Goal: Find specific page/section: Find specific page/section

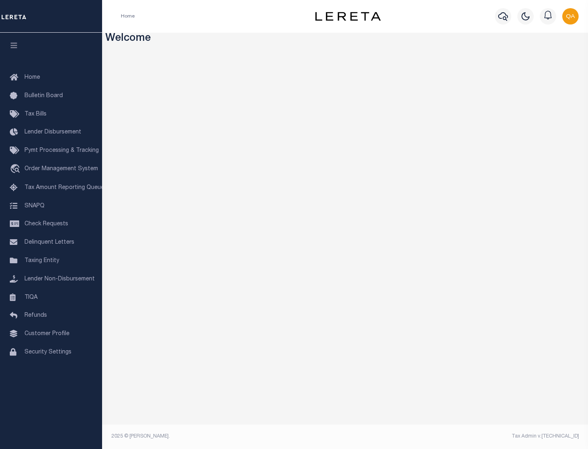
click at [51, 297] on link "TIQA" at bounding box center [51, 298] width 102 height 18
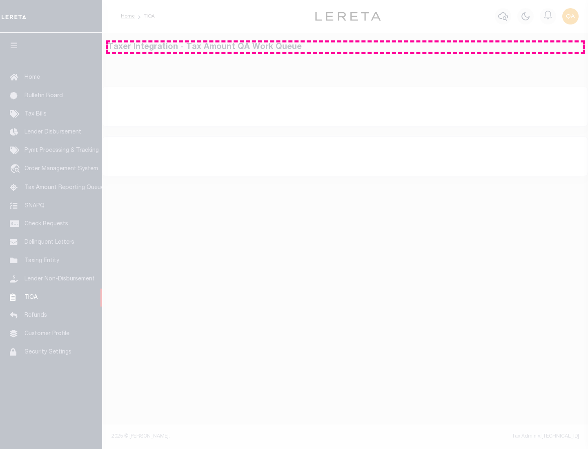
select select "200"
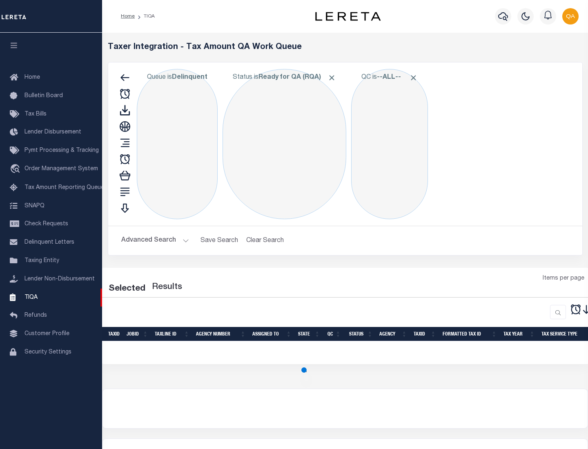
select select "200"
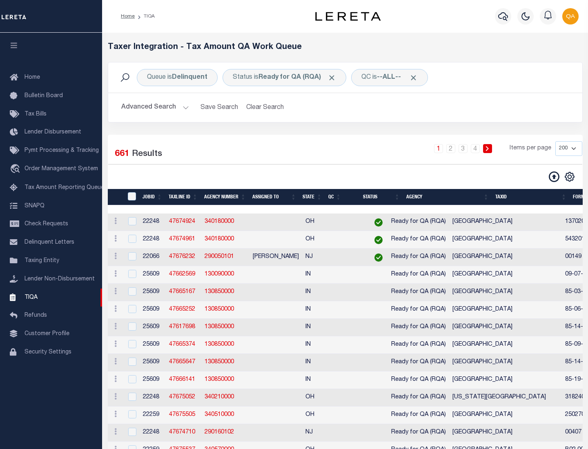
click at [334, 78] on span "Click to Remove" at bounding box center [331, 77] width 9 height 9
